Goal: Information Seeking & Learning: Find specific fact

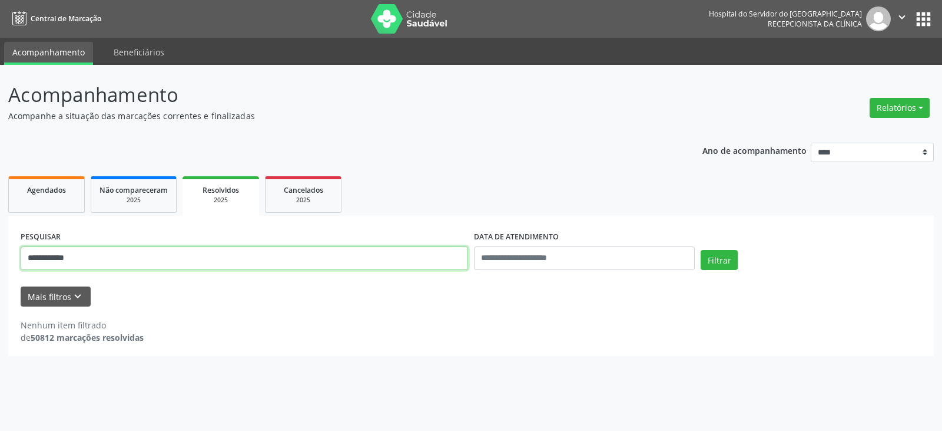
drag, startPoint x: 313, startPoint y: 254, endPoint x: 0, endPoint y: 261, distance: 312.8
click at [0, 261] on div "**********" at bounding box center [471, 248] width 942 height 366
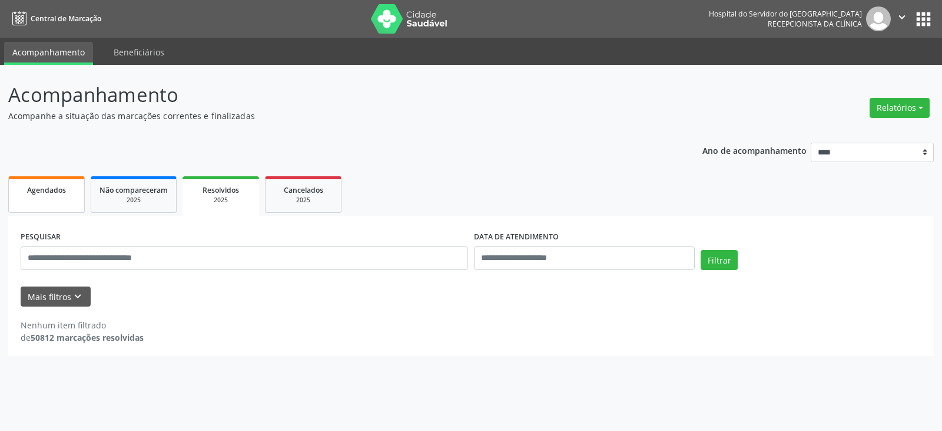
click at [40, 202] on link "Agendados" at bounding box center [46, 194] width 77 height 37
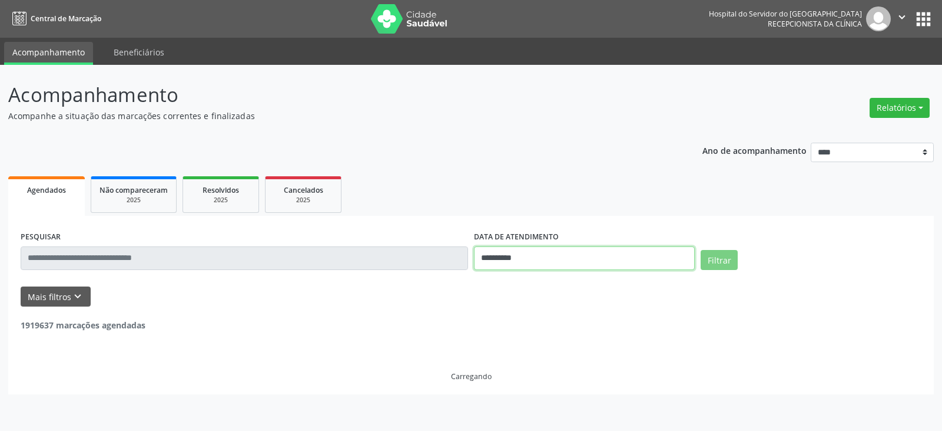
click at [528, 261] on input "**********" at bounding box center [584, 258] width 221 height 24
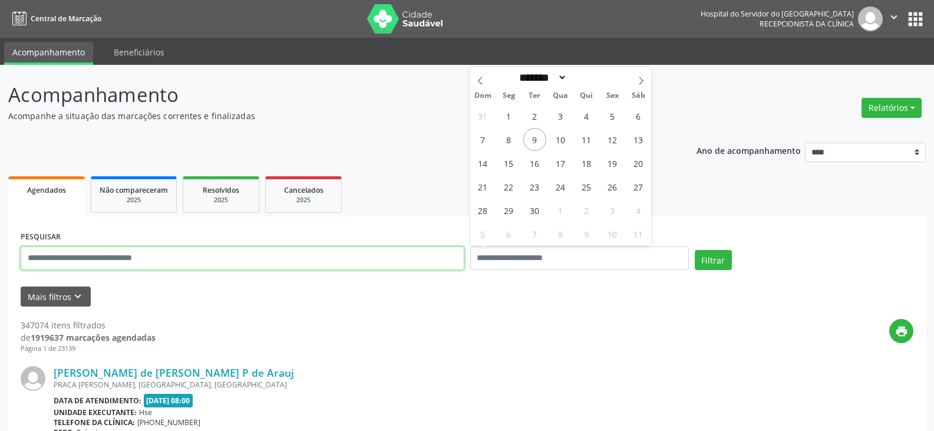
click at [363, 255] on input "text" at bounding box center [243, 258] width 444 height 24
click at [694, 250] on button "Filtrar" at bounding box center [712, 260] width 37 height 20
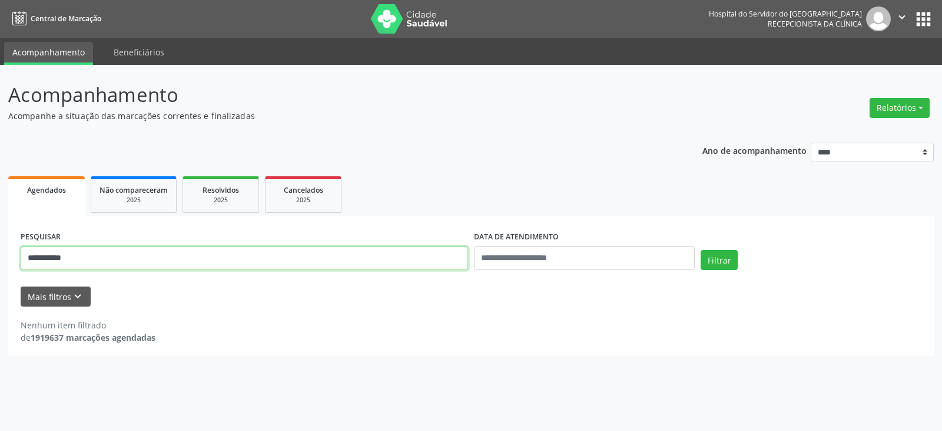
click at [369, 260] on input "**********" at bounding box center [245, 258] width 448 height 24
click at [701, 250] on button "Filtrar" at bounding box center [719, 260] width 37 height 20
click at [118, 262] on input "**********" at bounding box center [245, 258] width 448 height 24
type input "*****"
click at [701, 250] on button "Filtrar" at bounding box center [719, 260] width 37 height 20
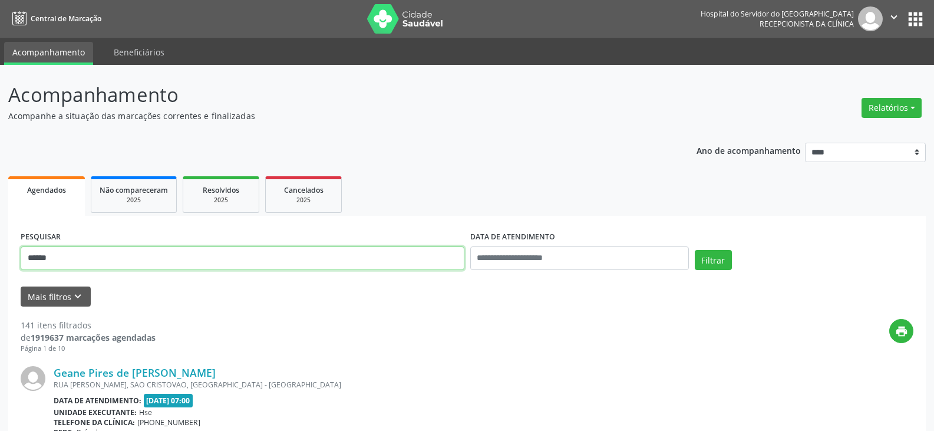
click at [144, 256] on input "*****" at bounding box center [243, 258] width 444 height 24
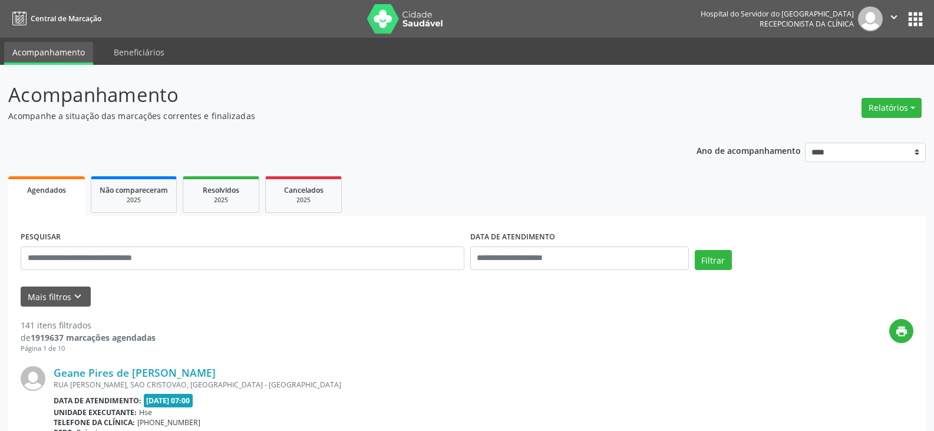
click at [291, 231] on div "PESQUISAR" at bounding box center [242, 253] width 449 height 50
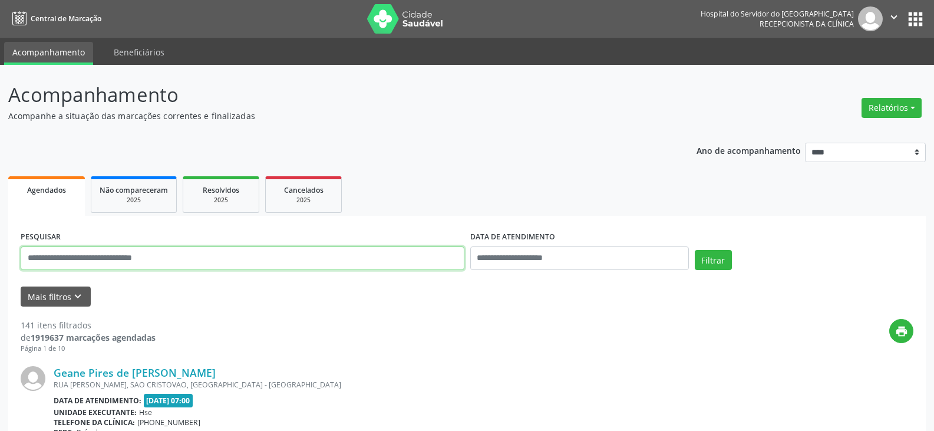
click at [293, 248] on input "text" at bounding box center [243, 258] width 444 height 24
click at [694, 250] on button "Filtrar" at bounding box center [712, 260] width 37 height 20
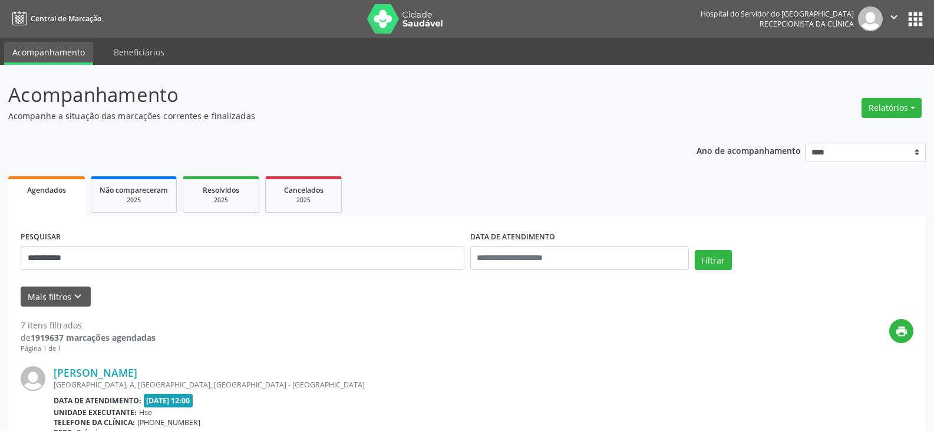
drag, startPoint x: 193, startPoint y: 366, endPoint x: 9, endPoint y: 353, distance: 183.6
click at [180, 369] on div "[PERSON_NAME]" at bounding box center [395, 372] width 683 height 13
click at [178, 371] on div "[PERSON_NAME]" at bounding box center [395, 372] width 683 height 13
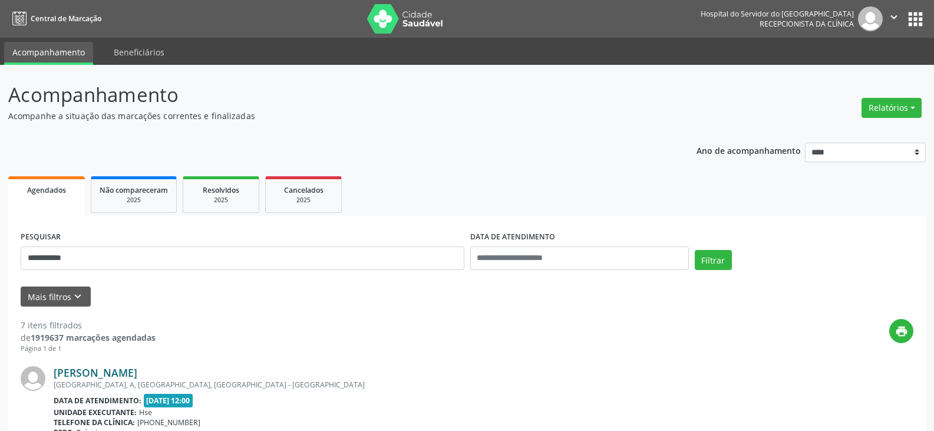
drag, startPoint x: 176, startPoint y: 373, endPoint x: 148, endPoint y: 370, distance: 28.4
click at [156, 370] on div "[PERSON_NAME]" at bounding box center [395, 372] width 683 height 13
click at [62, 368] on link "[PERSON_NAME]" at bounding box center [96, 372] width 84 height 13
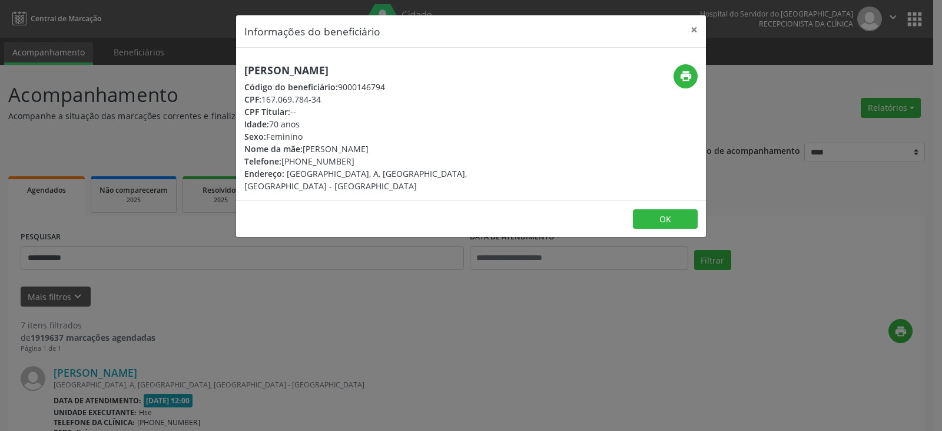
drag, startPoint x: 329, startPoint y: 71, endPoint x: 207, endPoint y: 61, distance: 121.8
click at [207, 61] on div "Informações do beneficiário × [PERSON_NAME] Código do beneficiário: 9000146794 …" at bounding box center [471, 215] width 942 height 431
copy h5 "Geane de Sales"
click at [402, 68] on h5 "[PERSON_NAME]" at bounding box center [392, 70] width 297 height 12
drag, startPoint x: 381, startPoint y: 68, endPoint x: 218, endPoint y: 68, distance: 163.2
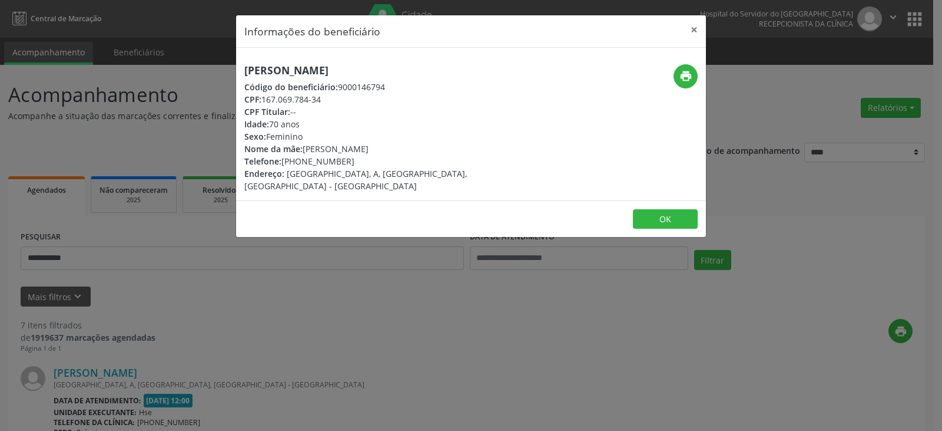
click at [218, 68] on div "Informações do beneficiário × [PERSON_NAME] Código do beneficiário: 9000146794 …" at bounding box center [471, 215] width 942 height 431
copy h5 "[PERSON_NAME]"
drag, startPoint x: 348, startPoint y: 159, endPoint x: 297, endPoint y: 159, distance: 50.7
click at [297, 159] on div "Telefone: [PHONE_NUMBER]" at bounding box center [392, 161] width 297 height 12
copy div "98757-9486"
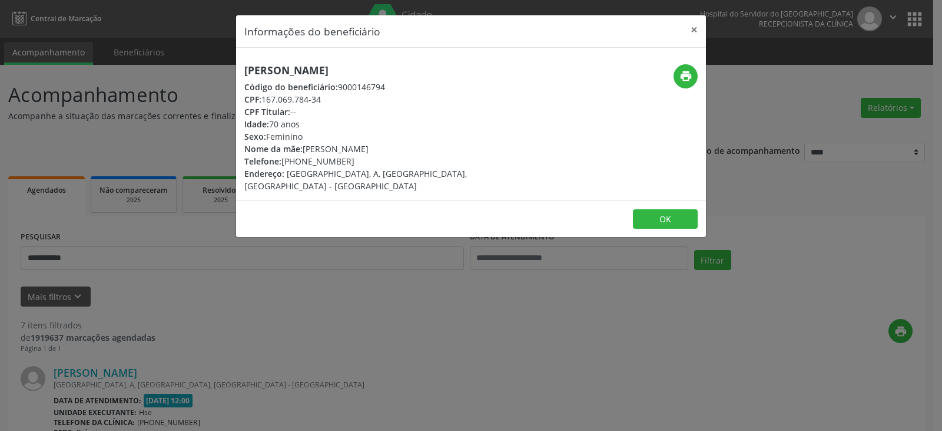
drag, startPoint x: 329, startPoint y: 95, endPoint x: 263, endPoint y: 92, distance: 66.0
click at [263, 93] on div "CPF: 167.069.784-34" at bounding box center [392, 99] width 297 height 12
copy div "167.069.784-34"
click at [681, 75] on icon "print" at bounding box center [686, 76] width 13 height 13
click at [700, 29] on button "×" at bounding box center [695, 29] width 24 height 29
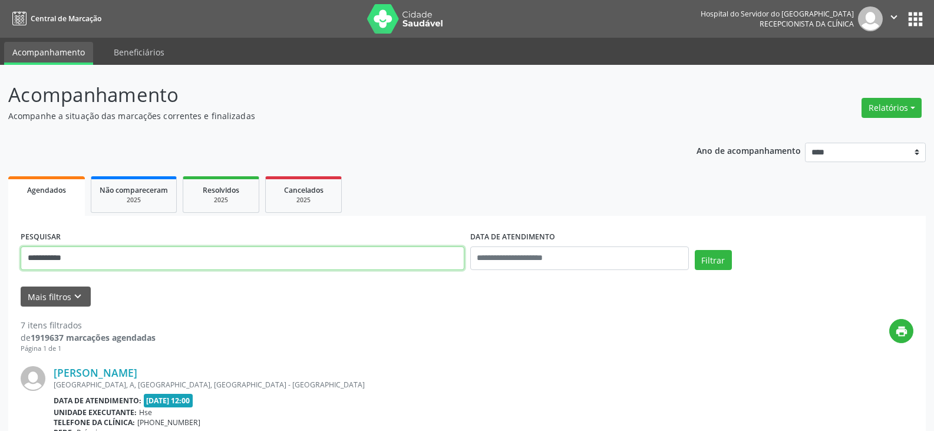
click at [272, 266] on input "**********" at bounding box center [243, 258] width 444 height 24
click at [271, 266] on input "**********" at bounding box center [243, 258] width 444 height 24
click at [694, 250] on button "Filtrar" at bounding box center [712, 260] width 37 height 20
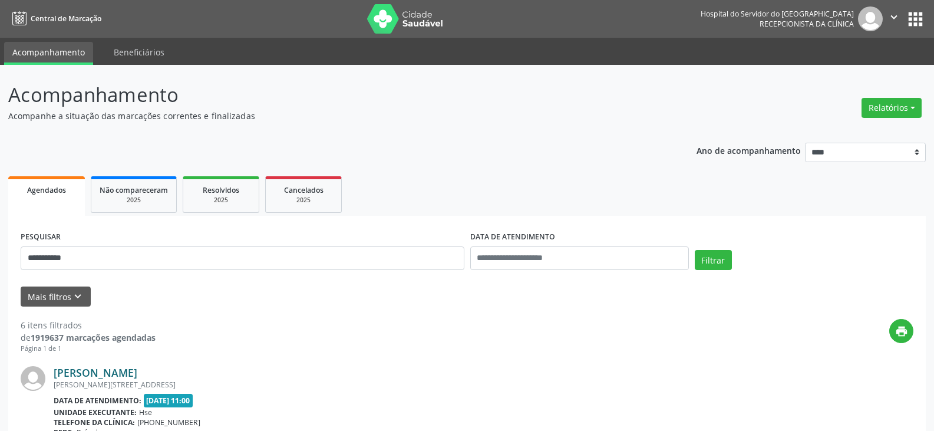
click at [137, 370] on link "[PERSON_NAME]" at bounding box center [96, 372] width 84 height 13
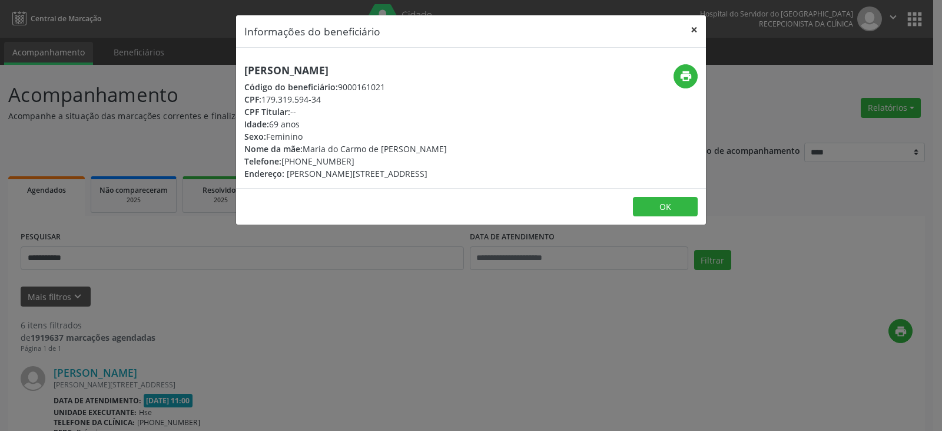
click at [692, 34] on button "×" at bounding box center [695, 29] width 24 height 29
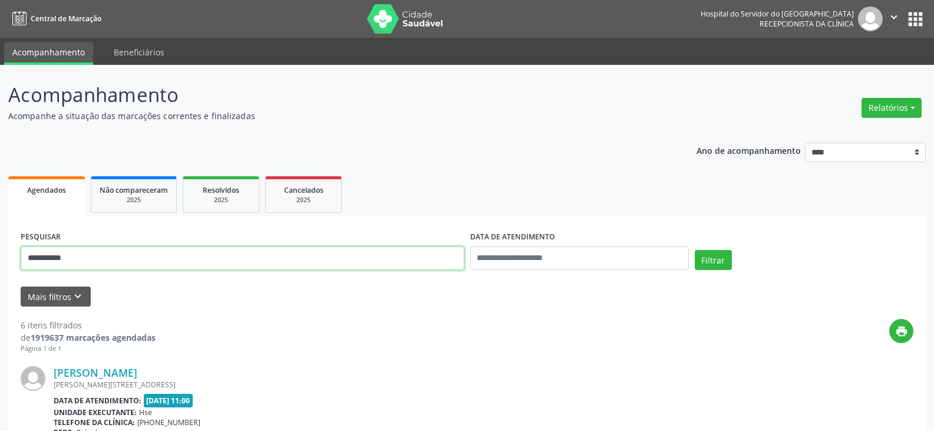
click at [271, 255] on input "**********" at bounding box center [243, 258] width 444 height 24
click at [271, 254] on input "**********" at bounding box center [243, 258] width 444 height 24
paste input "**********"
click at [694, 250] on button "Filtrar" at bounding box center [712, 260] width 37 height 20
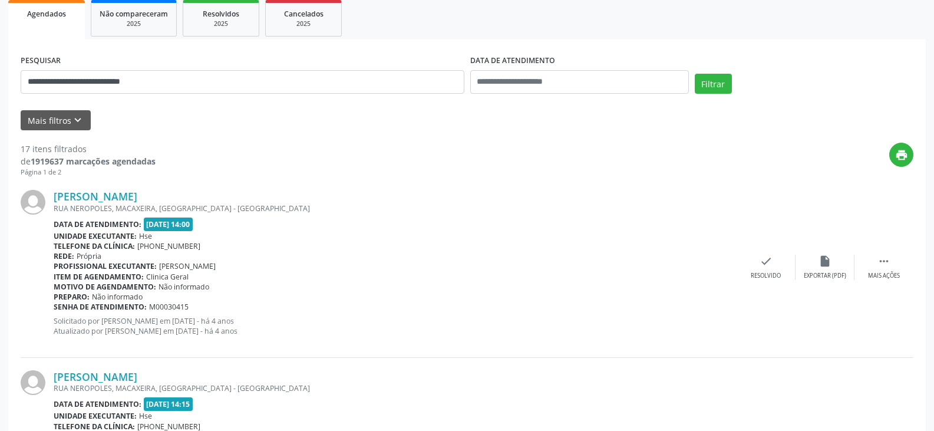
scroll to position [177, 0]
click at [137, 193] on link "[PERSON_NAME]" at bounding box center [96, 195] width 84 height 13
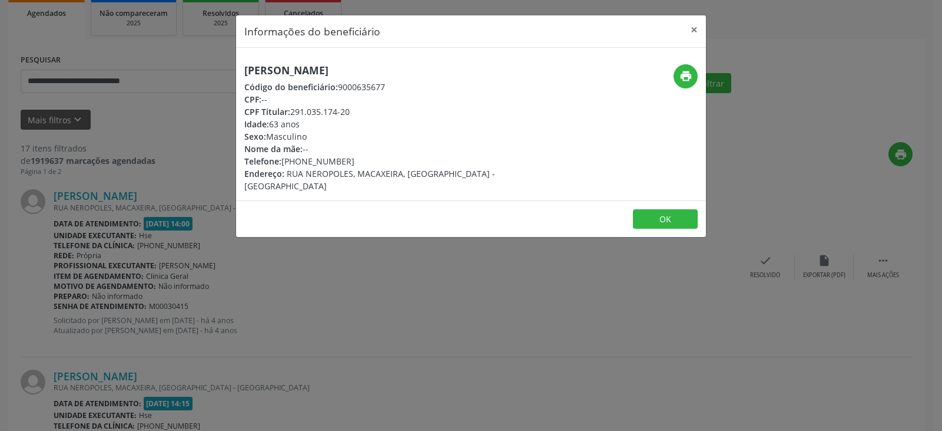
drag, startPoint x: 475, startPoint y: 70, endPoint x: 184, endPoint y: 68, distance: 291.6
click at [184, 68] on div "Informações do beneficiário × [PERSON_NAME] Código do beneficiário: 9000635677 …" at bounding box center [471, 215] width 942 height 431
copy h5 "[PERSON_NAME]"
click at [678, 75] on button "print" at bounding box center [686, 76] width 24 height 24
drag, startPoint x: 356, startPoint y: 113, endPoint x: 294, endPoint y: 111, distance: 61.9
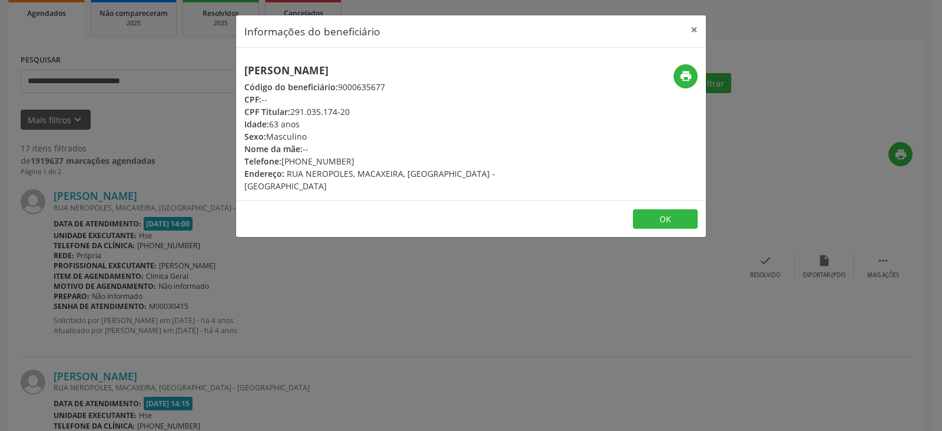
click at [294, 111] on div "CPF Titular: 291.035.174-20" at bounding box center [392, 111] width 297 height 12
copy div "291.035.174-20"
drag, startPoint x: 369, startPoint y: 160, endPoint x: 302, endPoint y: 161, distance: 67.7
click at [302, 161] on div "Telefone: [PHONE_NUMBER]" at bounding box center [392, 161] width 297 height 12
copy div "99540-2286"
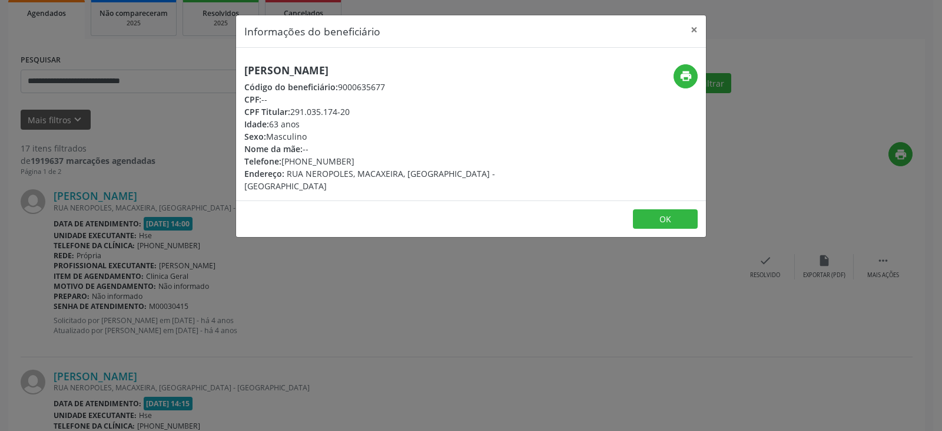
click at [710, 29] on div "Informações do beneficiário × [PERSON_NAME] Código do beneficiário: 9000635677 …" at bounding box center [471, 215] width 942 height 431
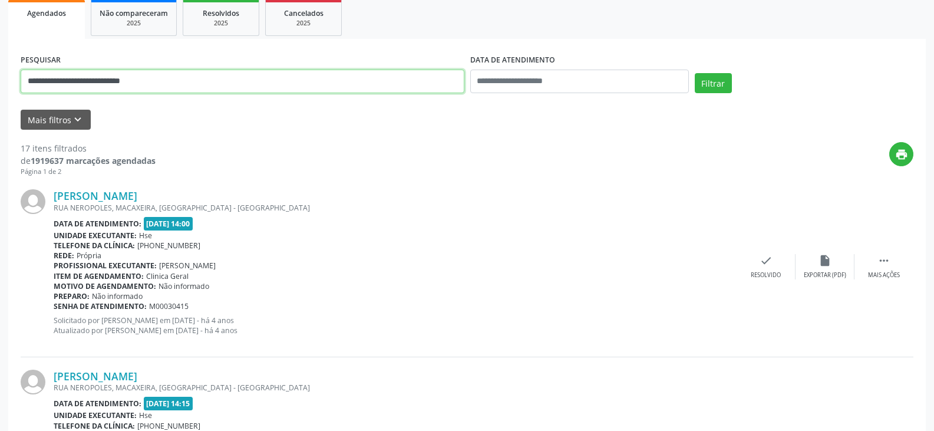
drag, startPoint x: 264, startPoint y: 90, endPoint x: 67, endPoint y: 84, distance: 196.8
paste input "text"
type input "**********"
click at [694, 73] on button "Filtrar" at bounding box center [712, 83] width 37 height 20
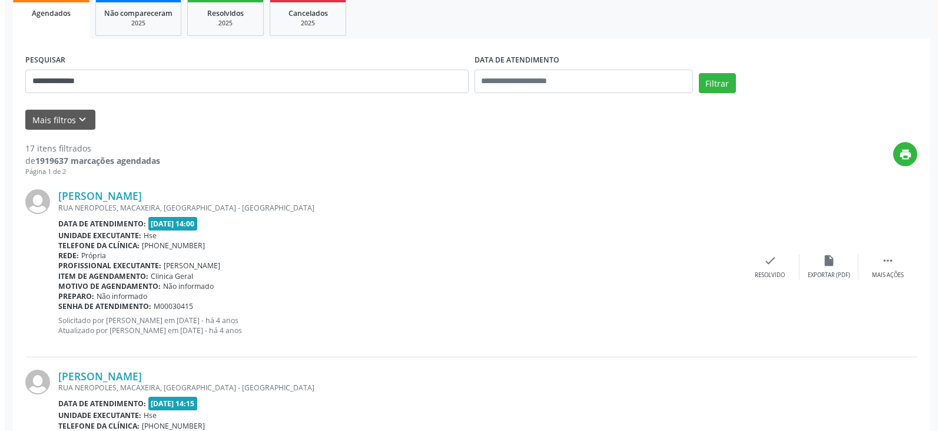
scroll to position [0, 0]
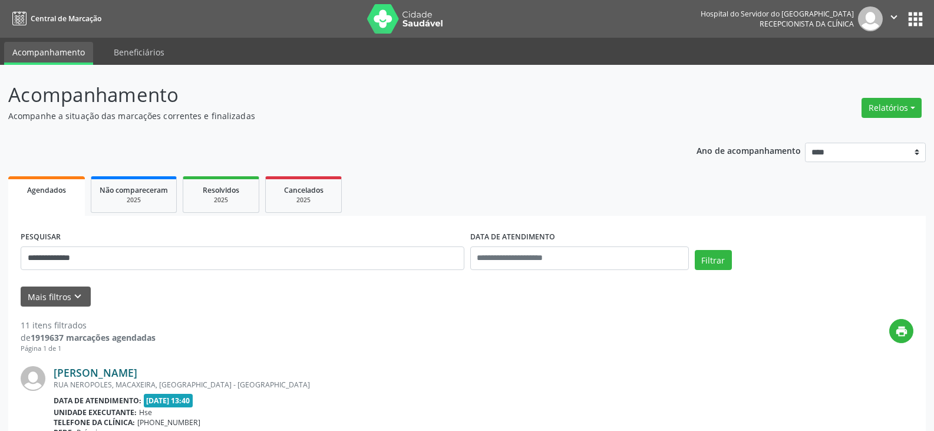
click at [61, 373] on link "[PERSON_NAME]" at bounding box center [96, 372] width 84 height 13
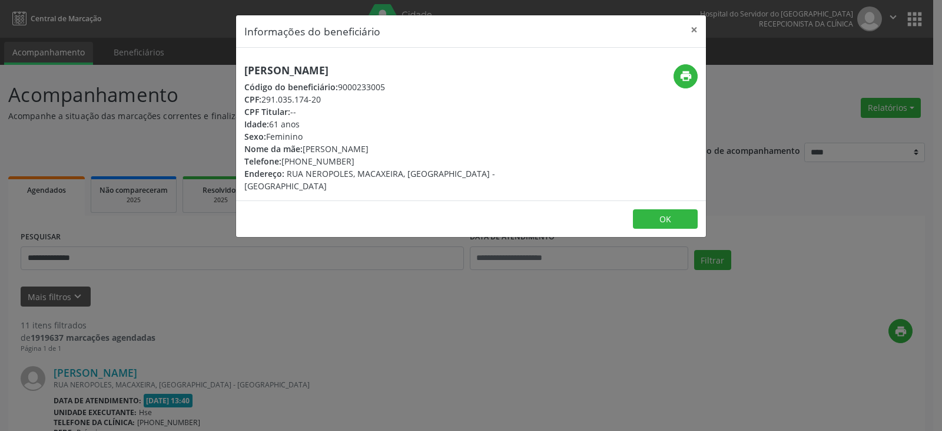
drag, startPoint x: 299, startPoint y: 72, endPoint x: 61, endPoint y: 72, distance: 238.6
click at [61, 72] on div "Informações do beneficiário × [PERSON_NAME] de [GEOGRAPHIC_DATA] Código do bene…" at bounding box center [471, 215] width 942 height 431
copy h5 "[PERSON_NAME]"
